Goal: Information Seeking & Learning: Learn about a topic

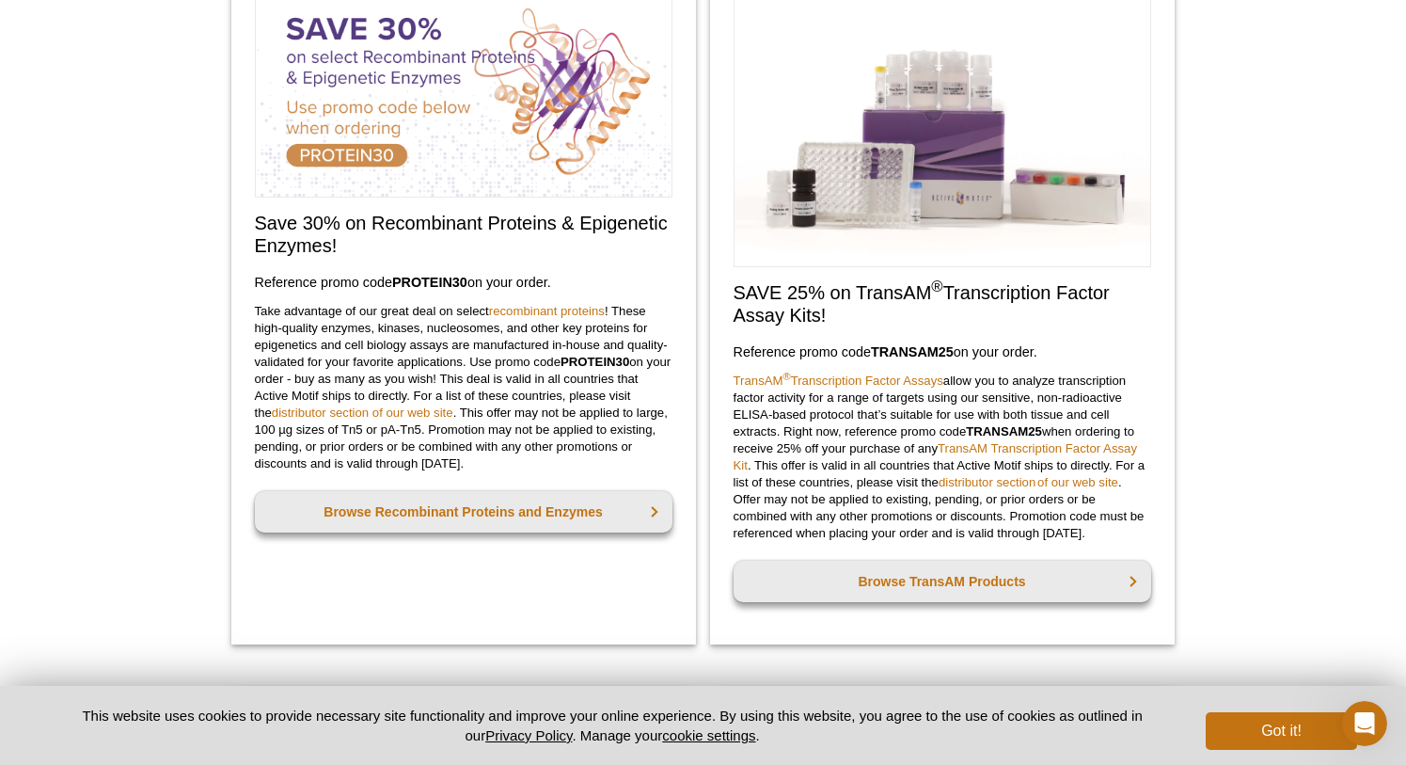
scroll to position [807, 0]
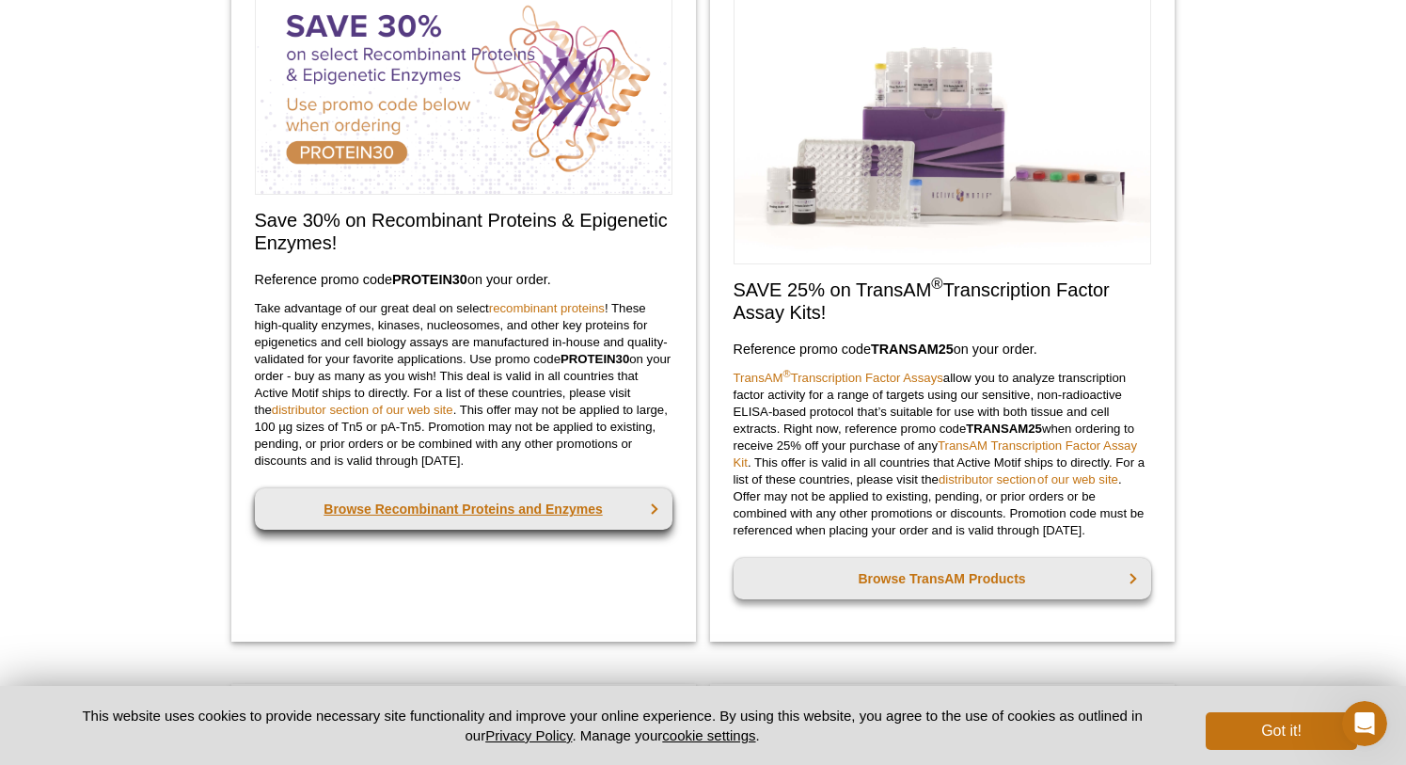
click at [551, 530] on link "Browse Recombinant Proteins and Enzymes" at bounding box center [464, 508] width 418 height 41
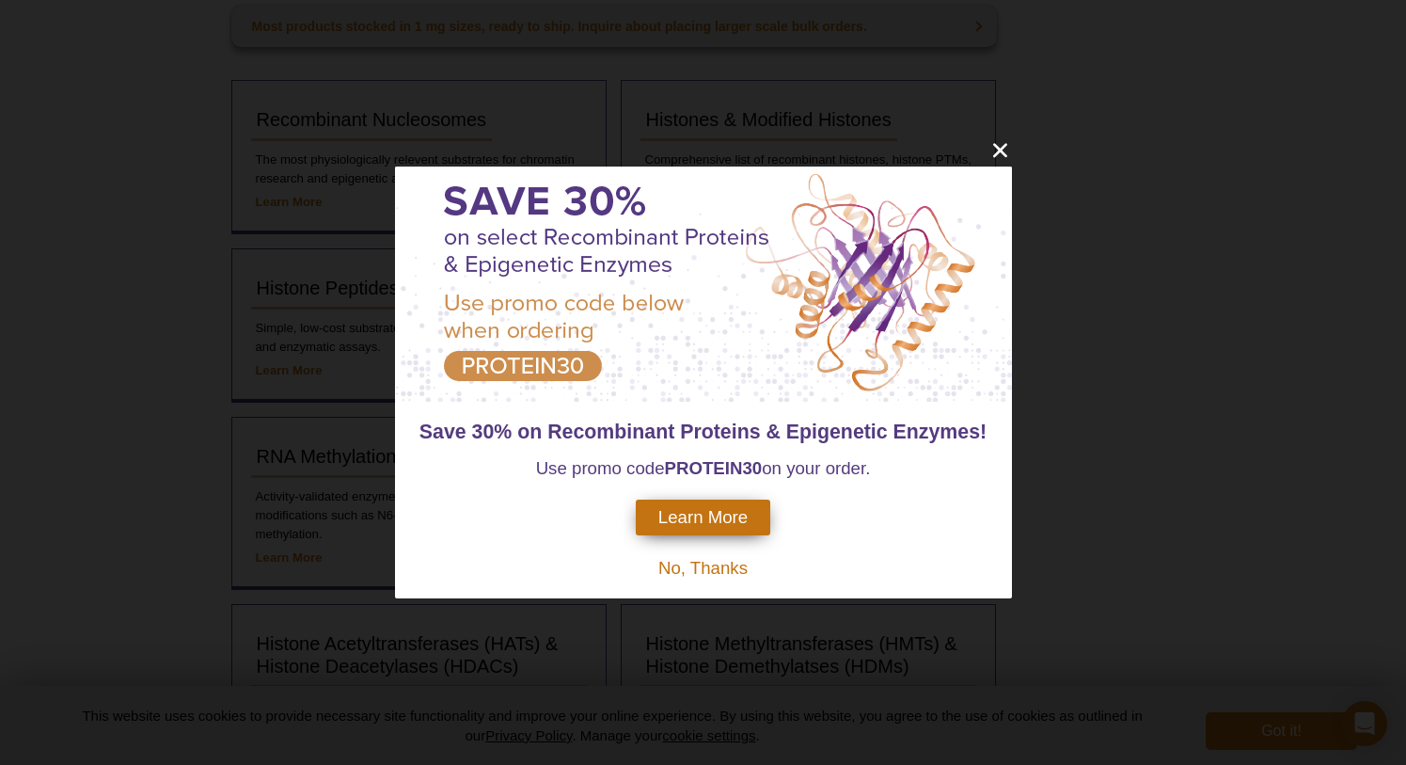
scroll to position [310, 0]
click at [721, 571] on span "No, Thanks" at bounding box center [702, 568] width 89 height 20
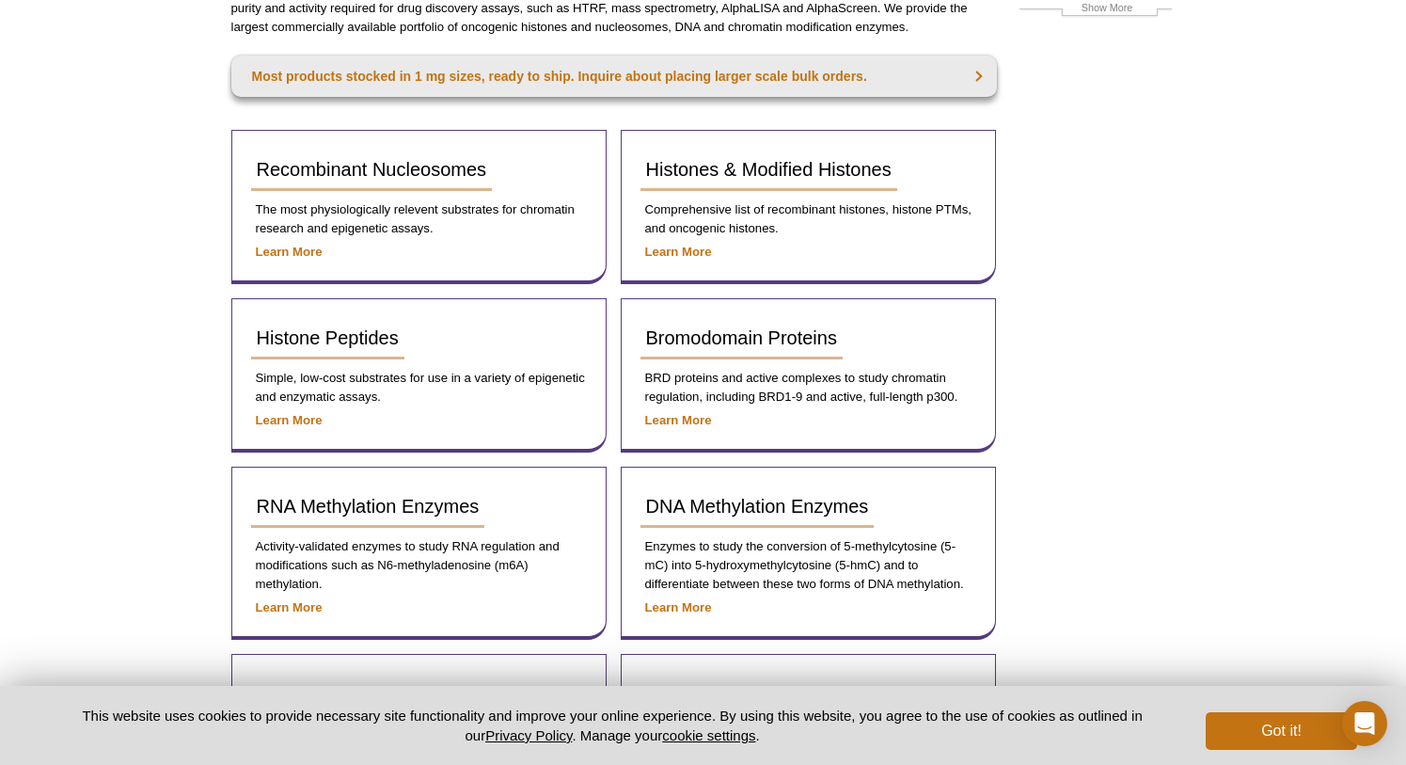
scroll to position [252, 0]
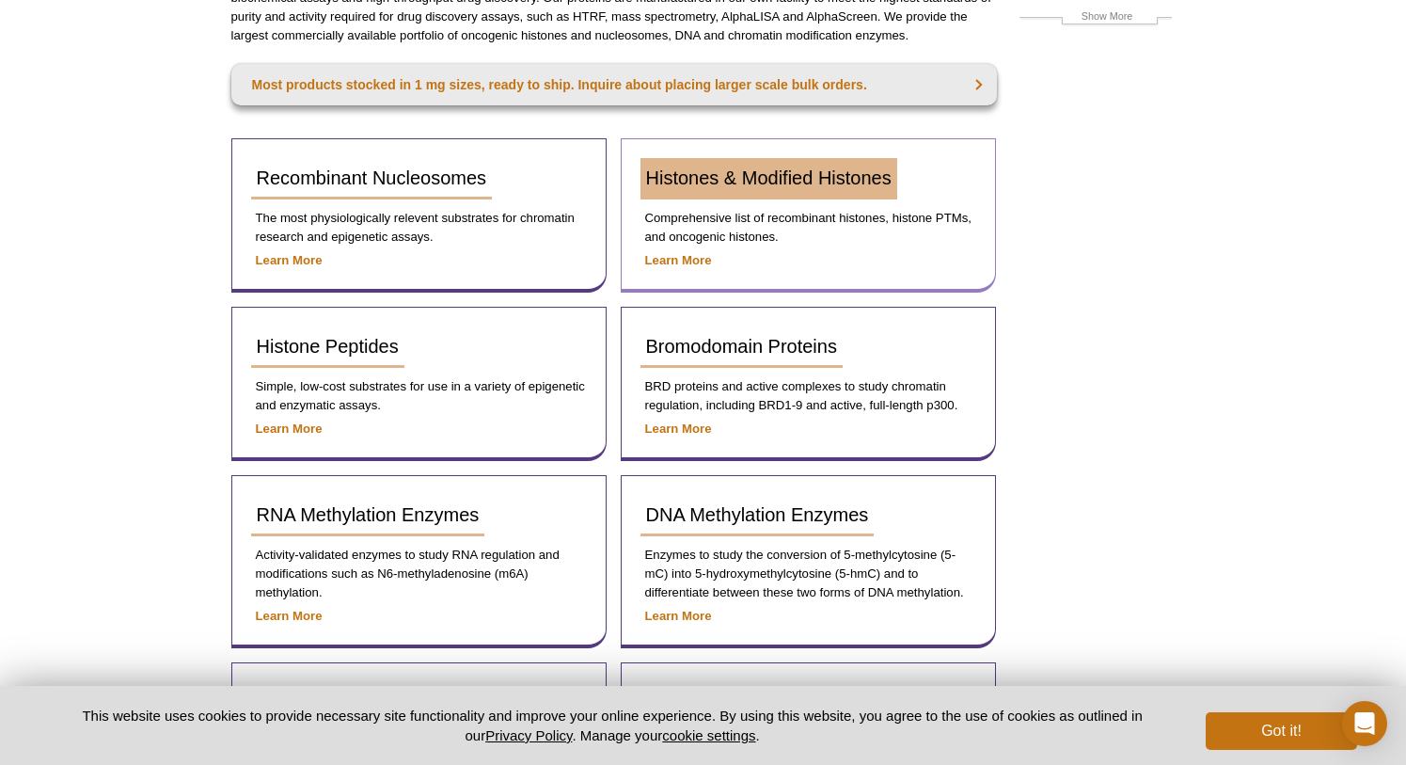
click at [775, 180] on span "Histones & Modified Histones" at bounding box center [769, 177] width 246 height 21
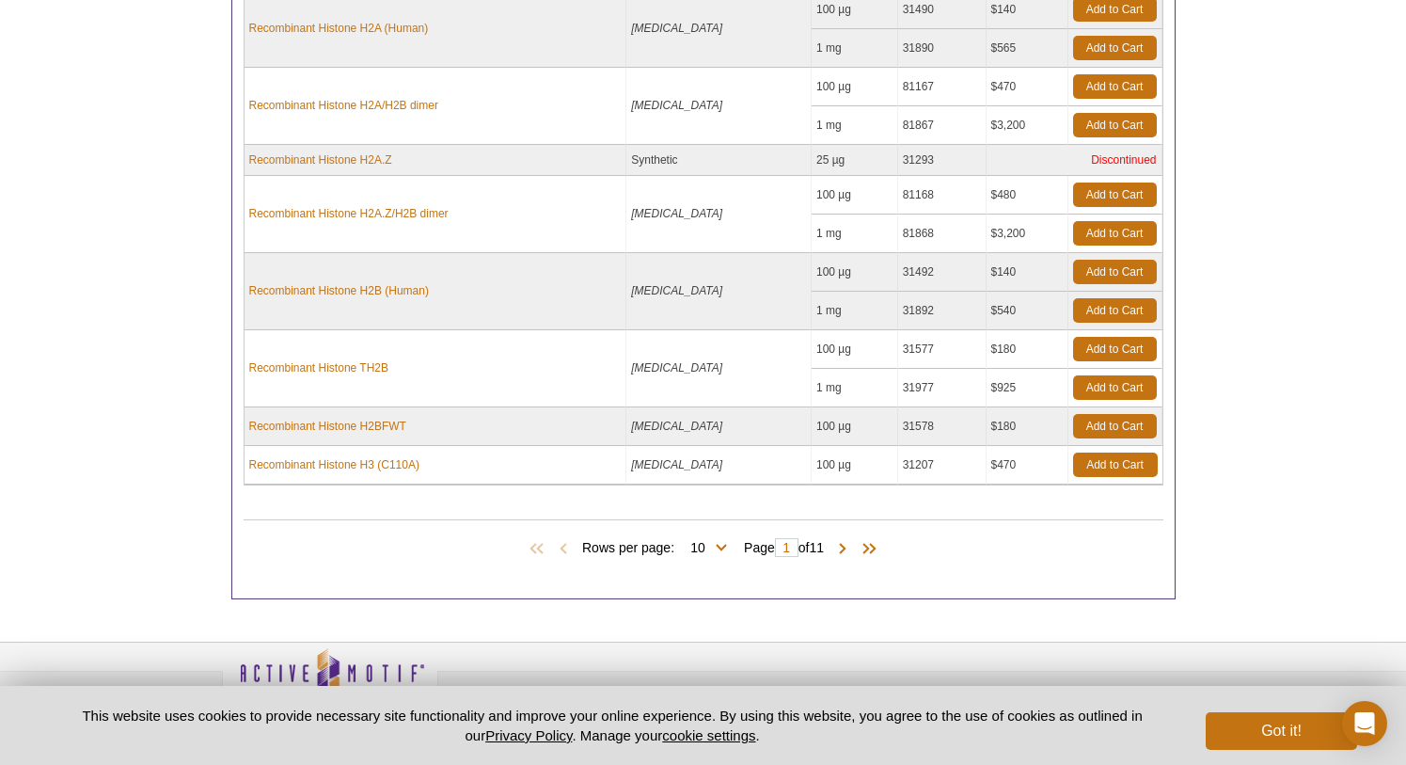
scroll to position [1049, 0]
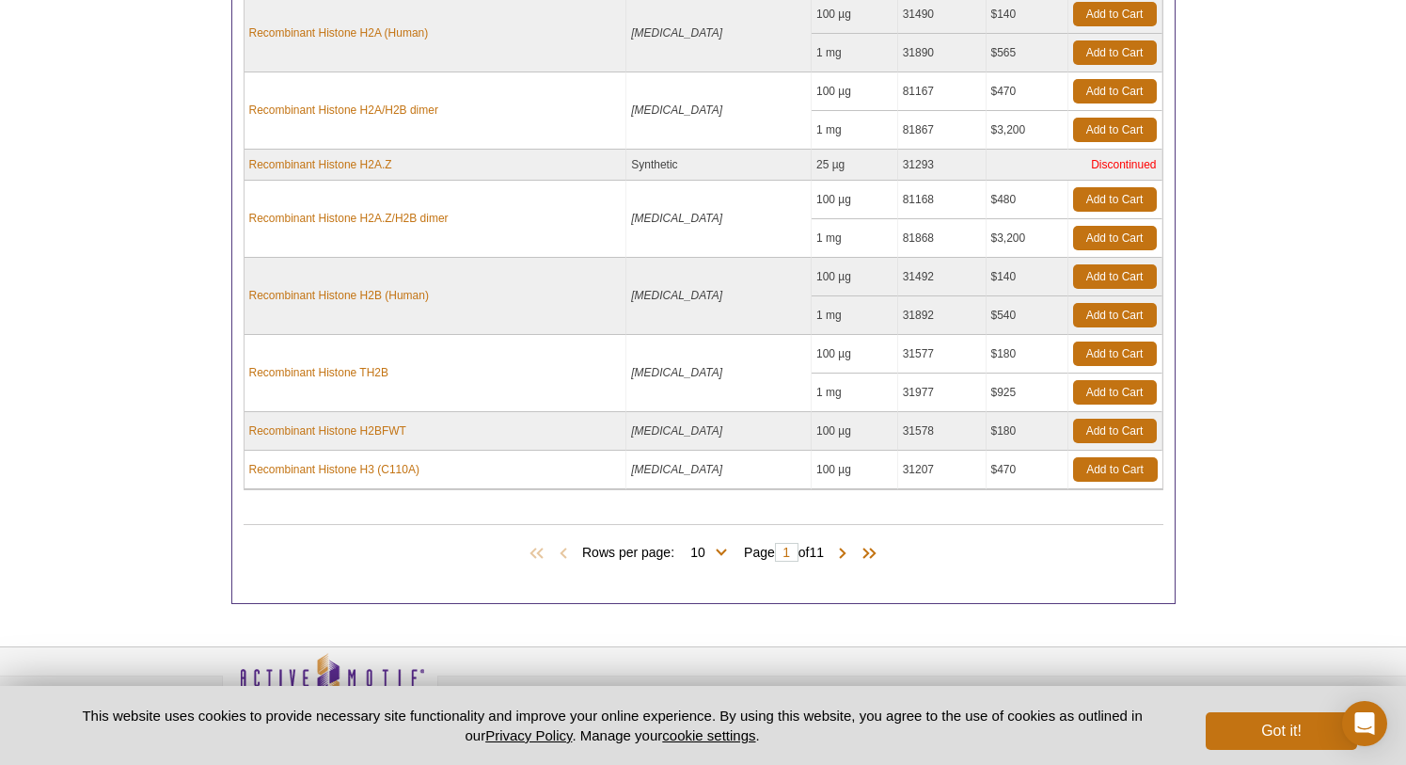
click at [720, 552] on span "Rows per page: 10 25 50 100 All 10" at bounding box center [658, 551] width 152 height 19
select select "100"
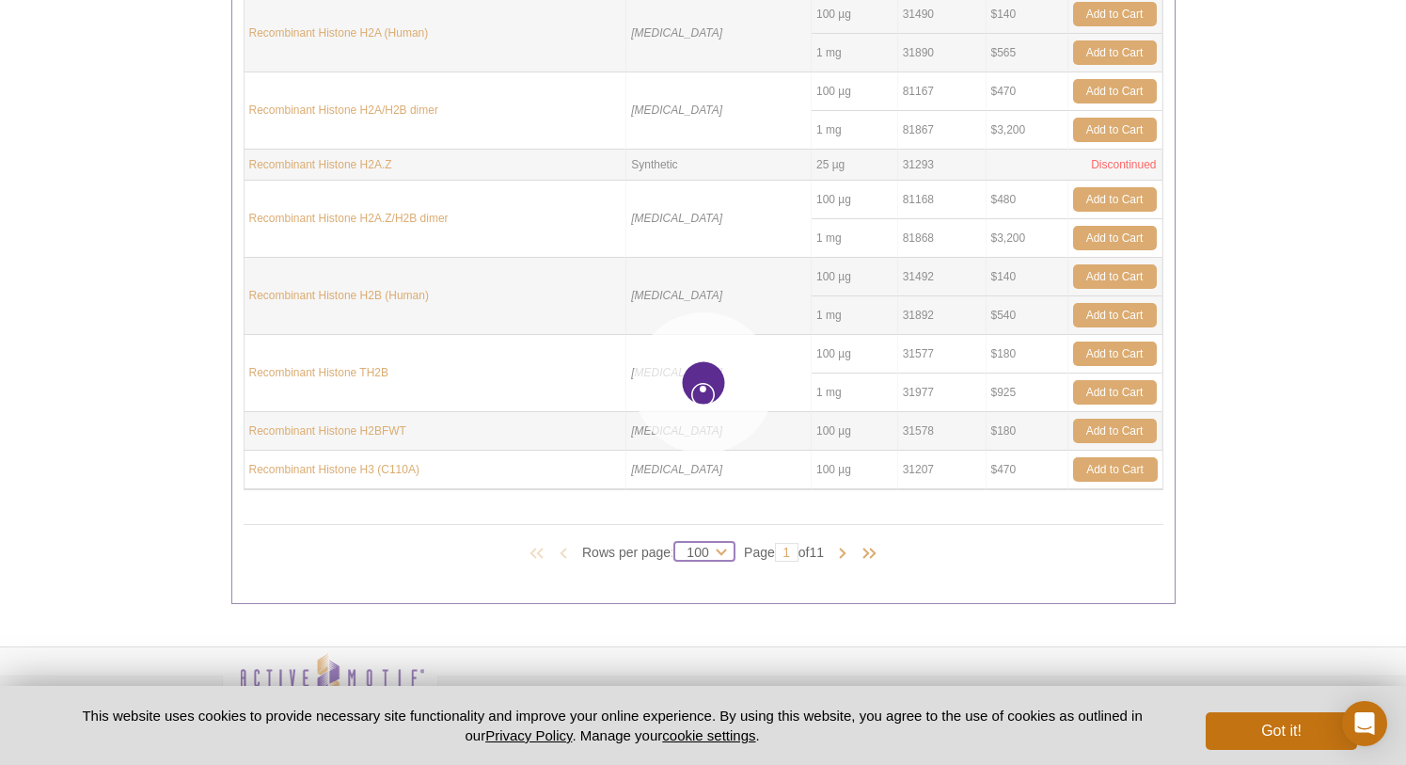
select select "100"
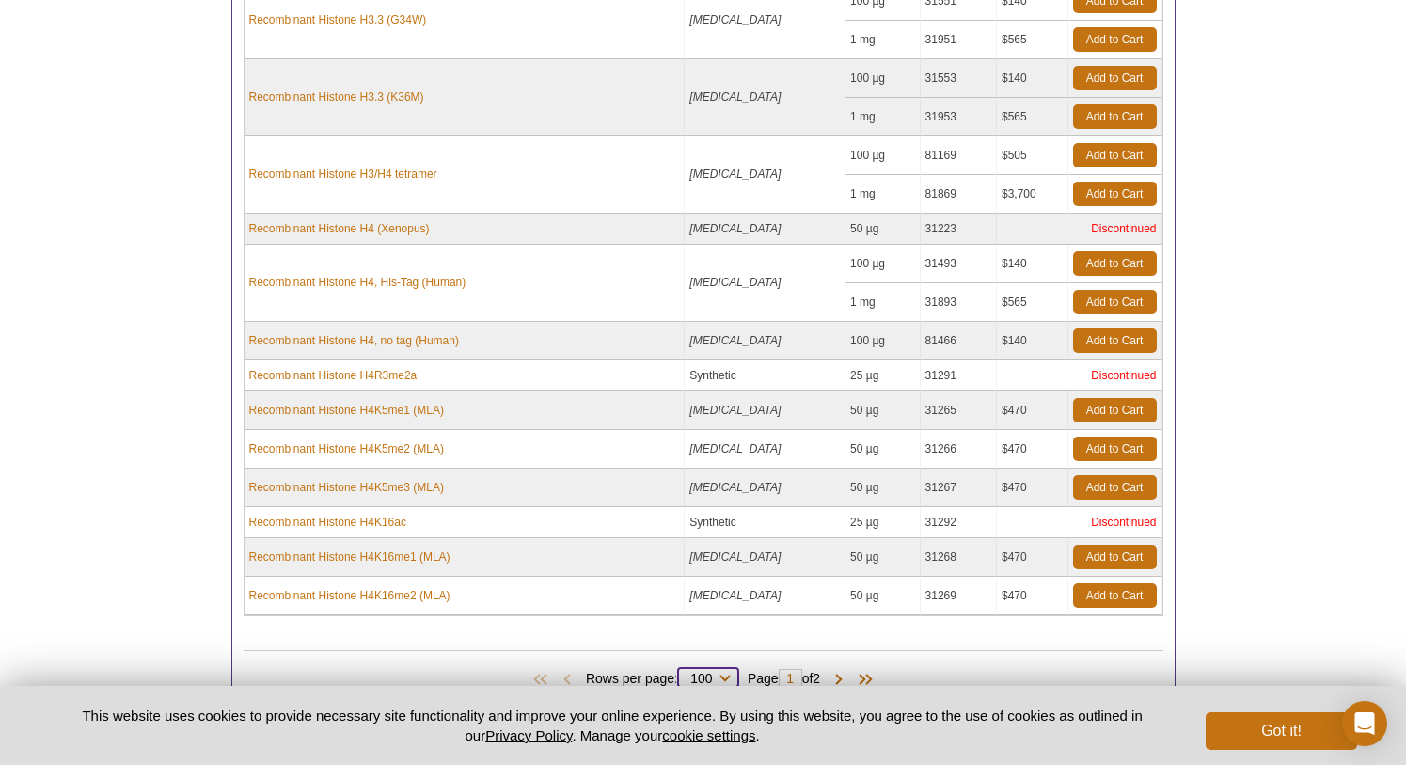
scroll to position [6211, 0]
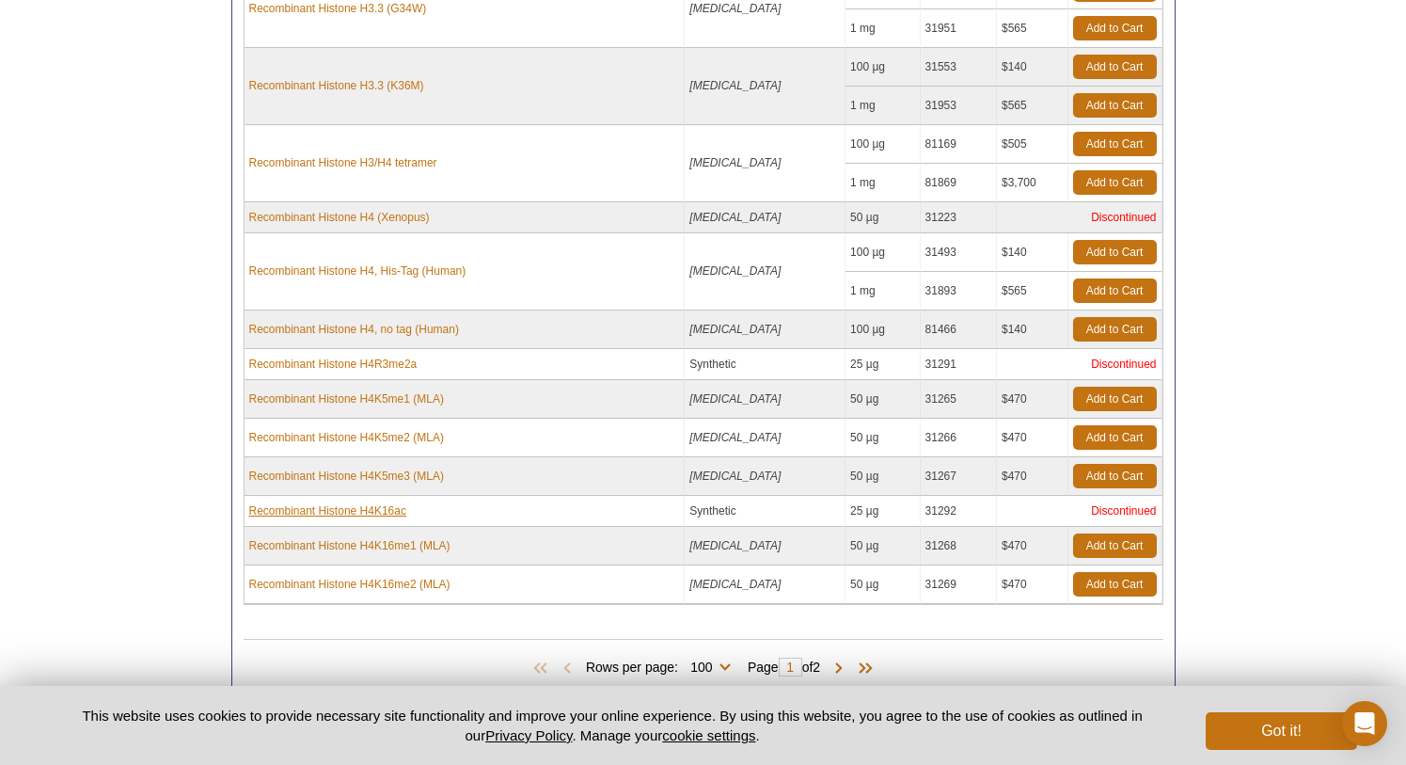
click at [377, 511] on link "Recombinant Histone H4K16ac" at bounding box center [327, 510] width 157 height 17
